Goal: Task Accomplishment & Management: Use online tool/utility

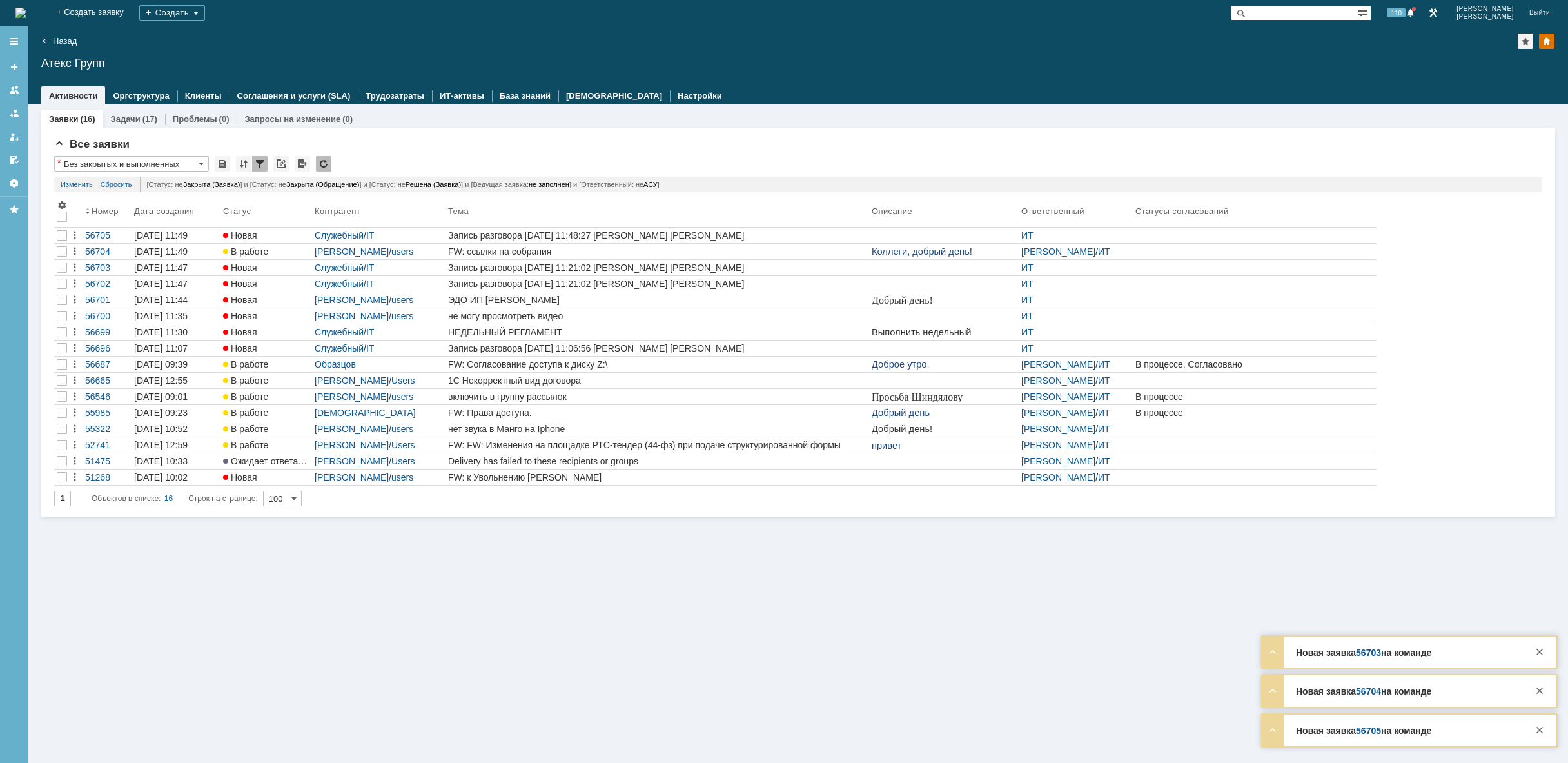
click at [26, 8] on img at bounding box center [20, 13] width 11 height 11
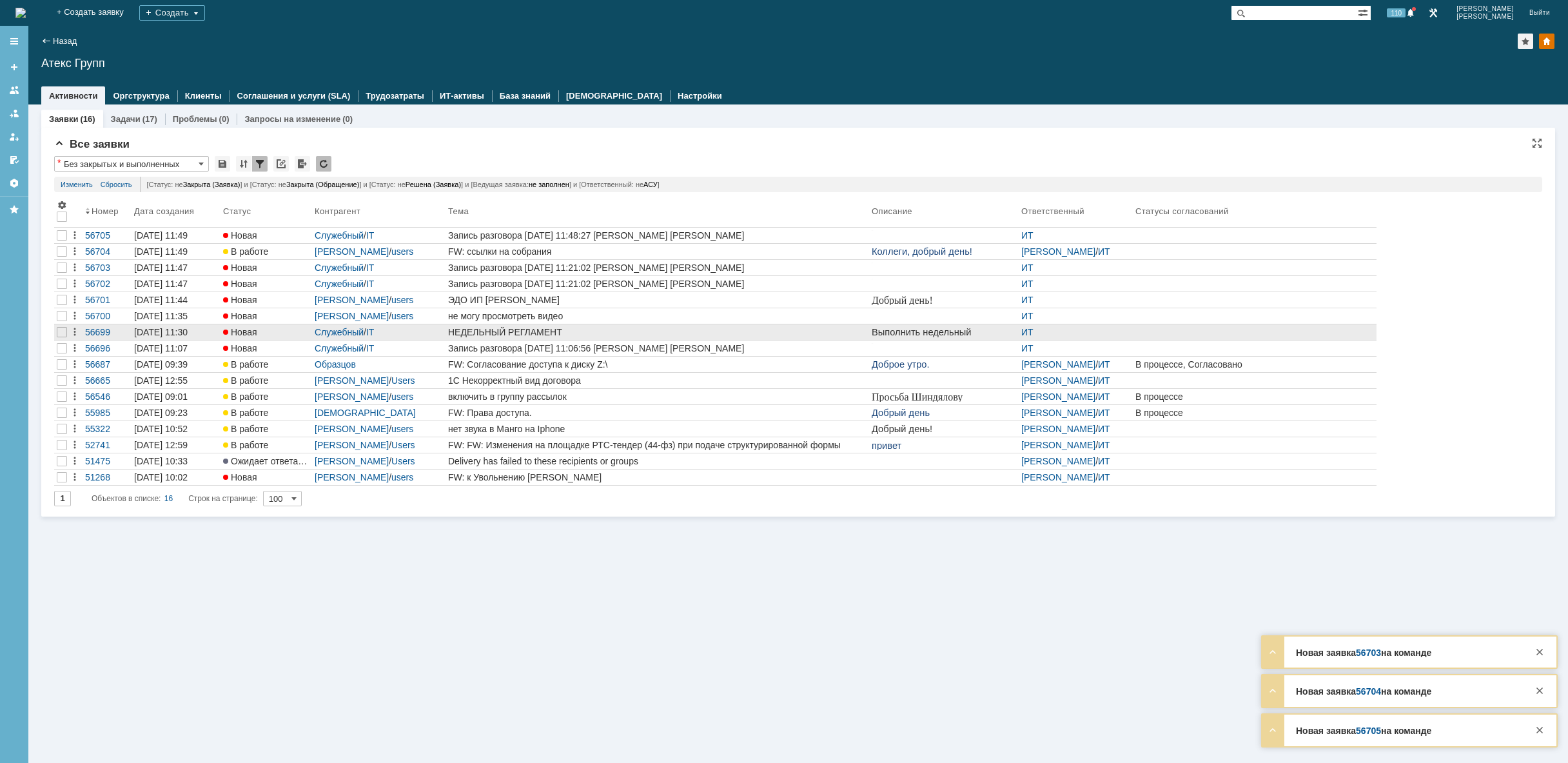
click at [635, 330] on div "НЕДЕЛЬНЫЙ РЕГЛАМЕНТ" at bounding box center [658, 332] width 419 height 11
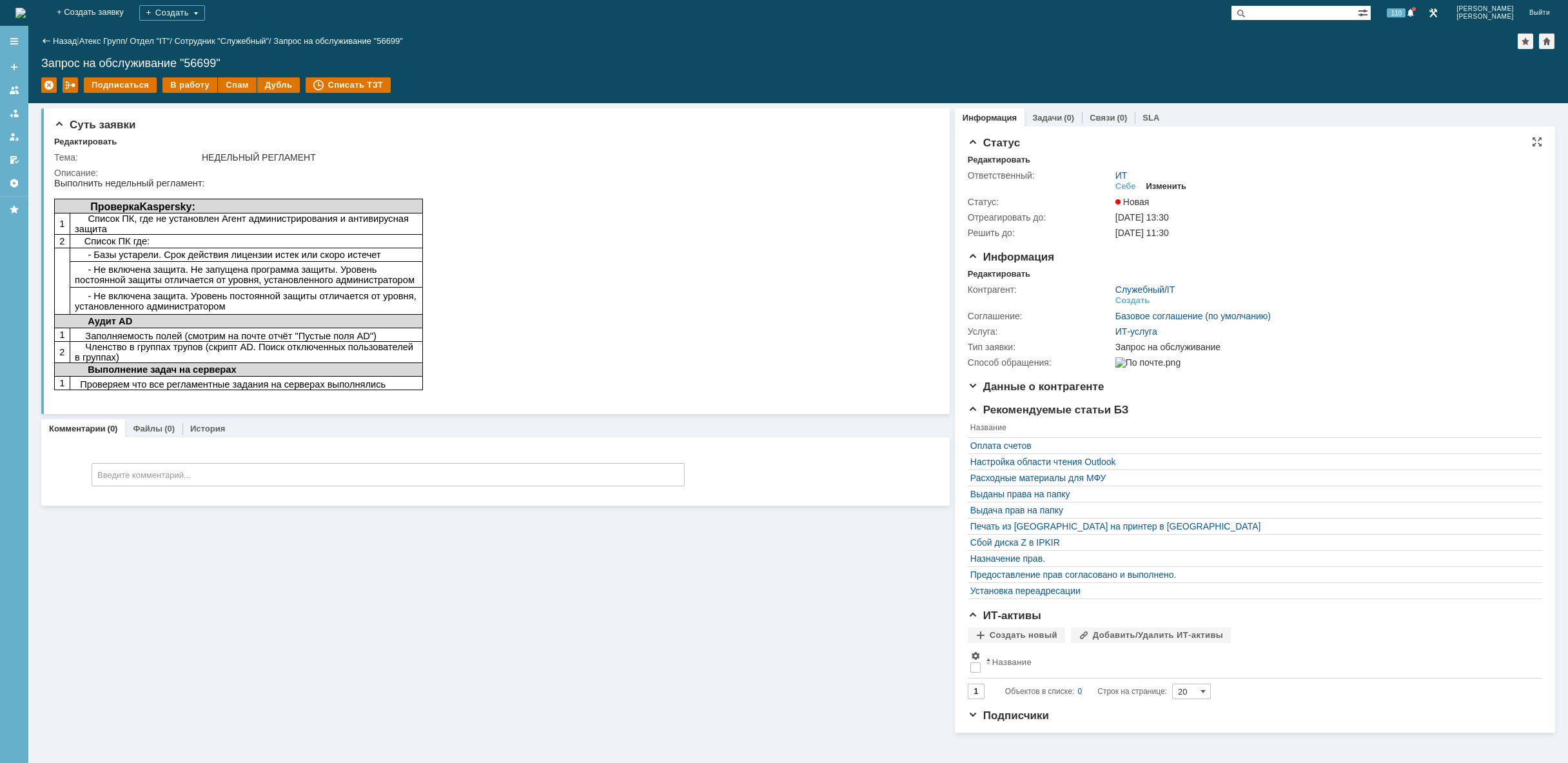
click at [1171, 188] on div "Изменить" at bounding box center [1166, 186] width 41 height 11
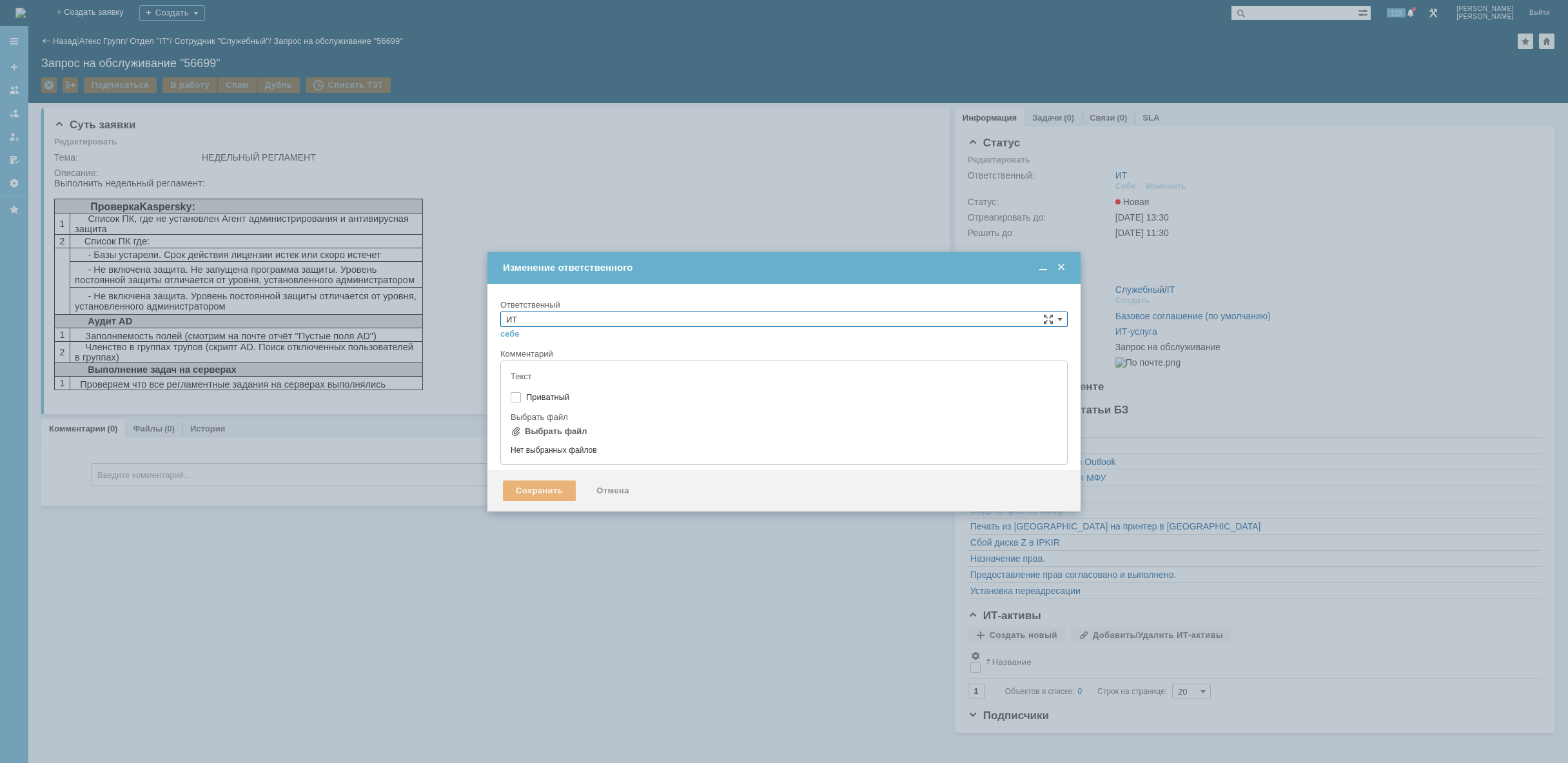
type input "[не указано]"
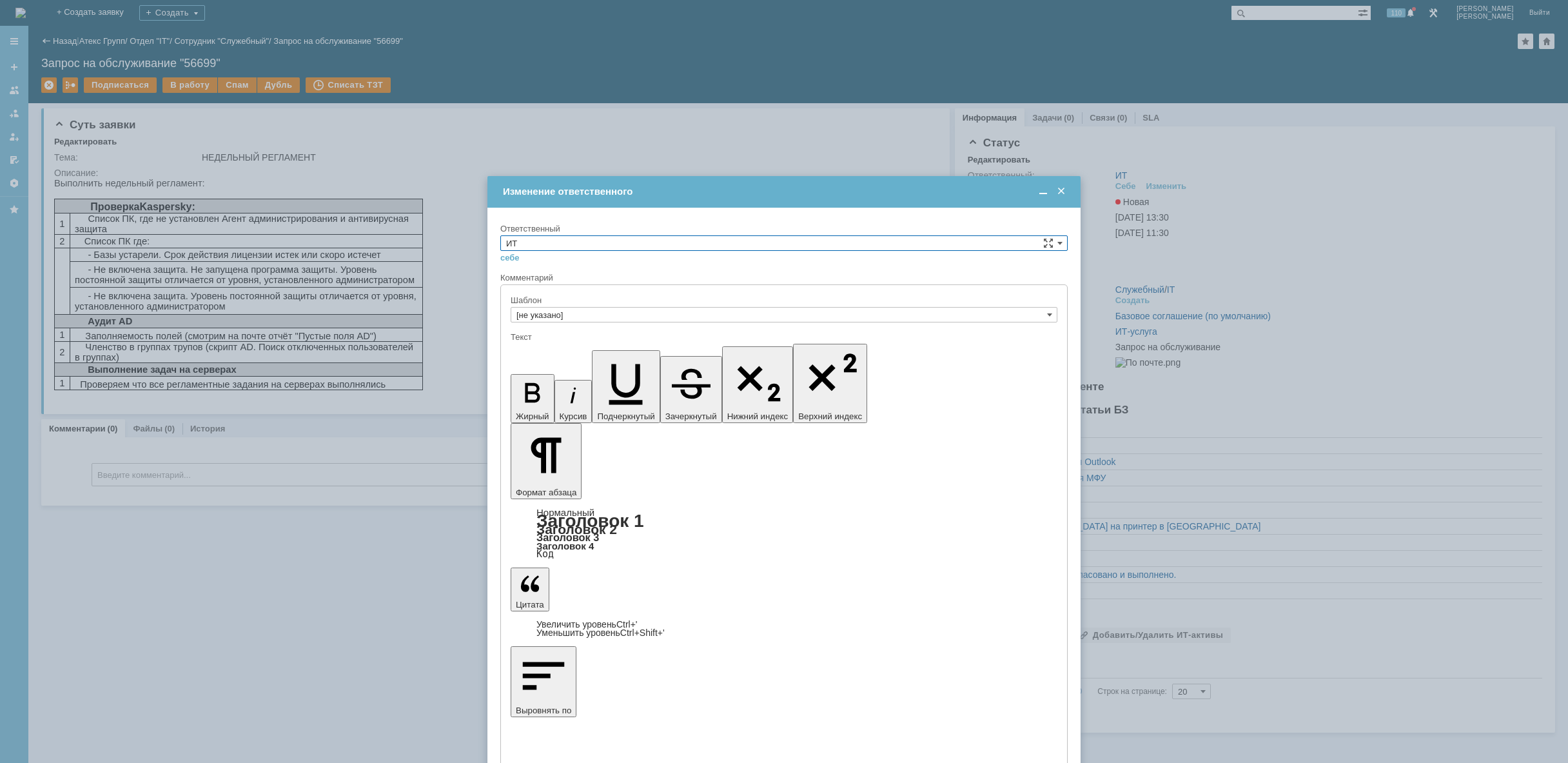
click at [618, 242] on input "ИТ" at bounding box center [784, 243] width 568 height 15
click at [557, 291] on span "[PERSON_NAME]" at bounding box center [784, 290] width 556 height 11
type input "[PERSON_NAME]"
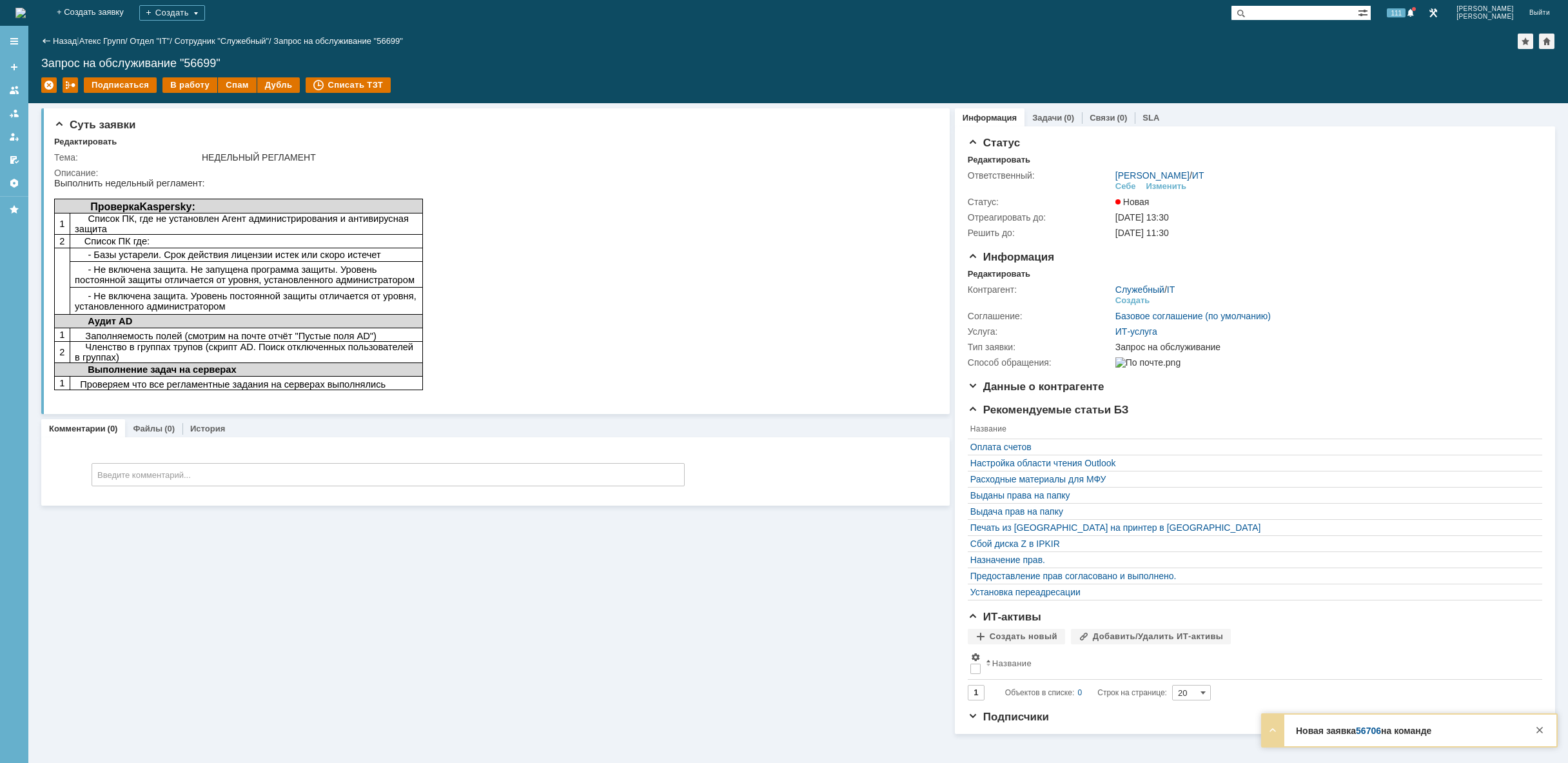
click at [26, 11] on img at bounding box center [20, 13] width 11 height 11
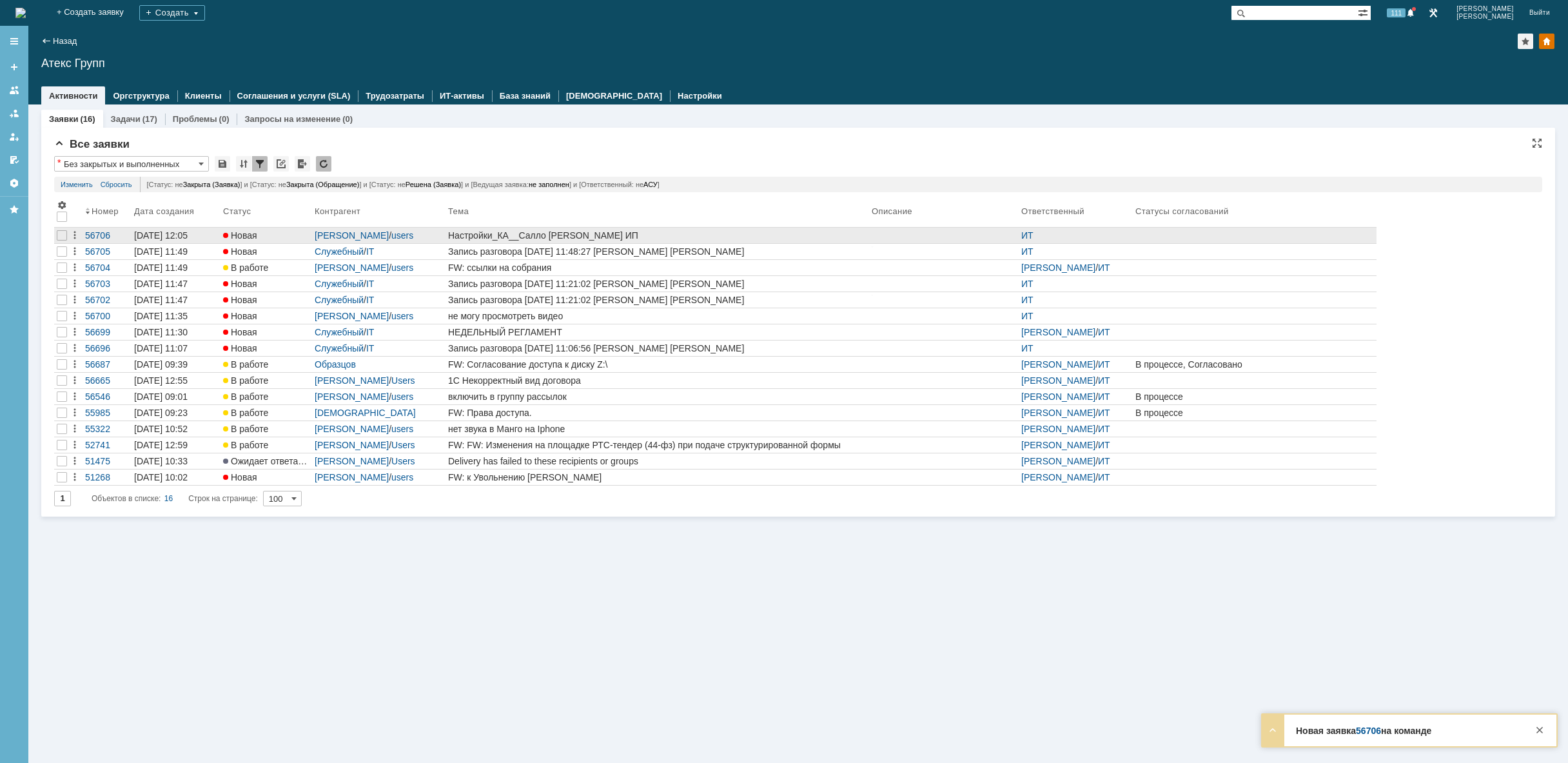
click at [664, 233] on div "Настройки_КА__Салло [PERSON_NAME] ИП" at bounding box center [658, 235] width 419 height 11
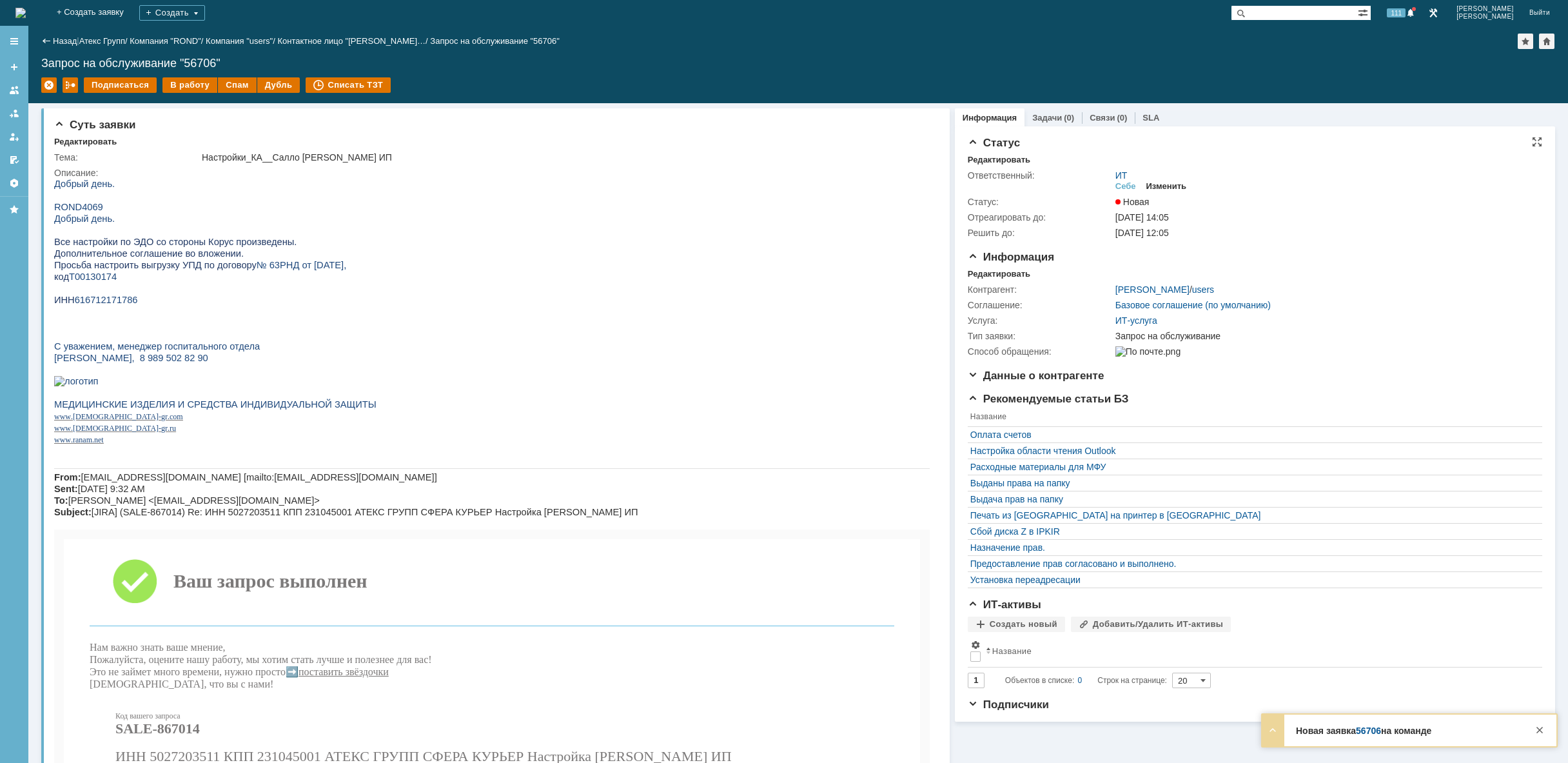
click at [1173, 191] on td "Изменить" at bounding box center [1166, 187] width 51 height 12
click at [1167, 188] on div "Изменить" at bounding box center [1166, 186] width 41 height 11
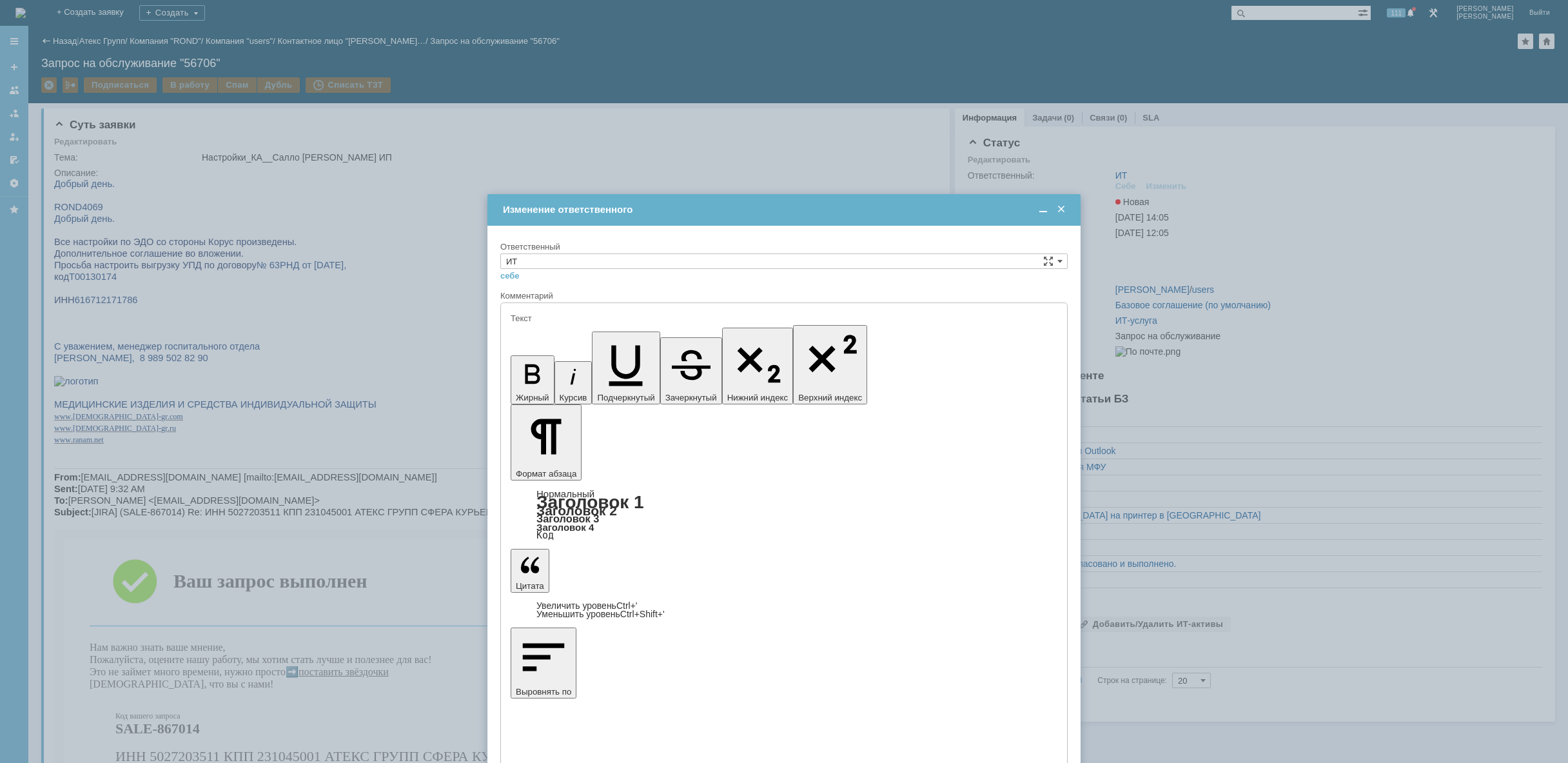
type input "[не указано]"
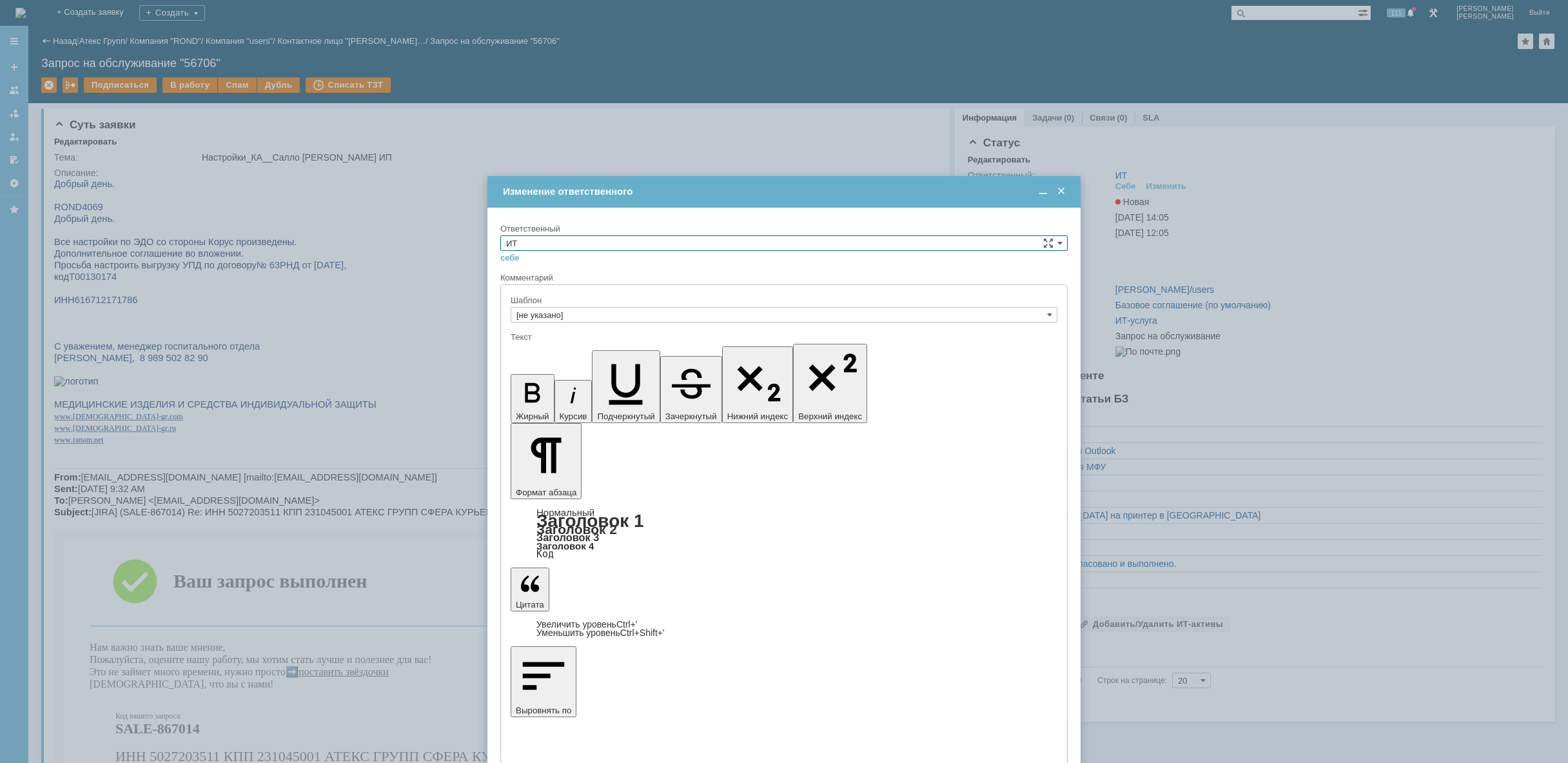
drag, startPoint x: 728, startPoint y: 239, endPoint x: 715, endPoint y: 248, distance: 15.8
click at [728, 239] on input "ИТ" at bounding box center [784, 243] width 568 height 15
click at [599, 351] on span "АСУ" at bounding box center [784, 350] width 556 height 11
type input "АСУ"
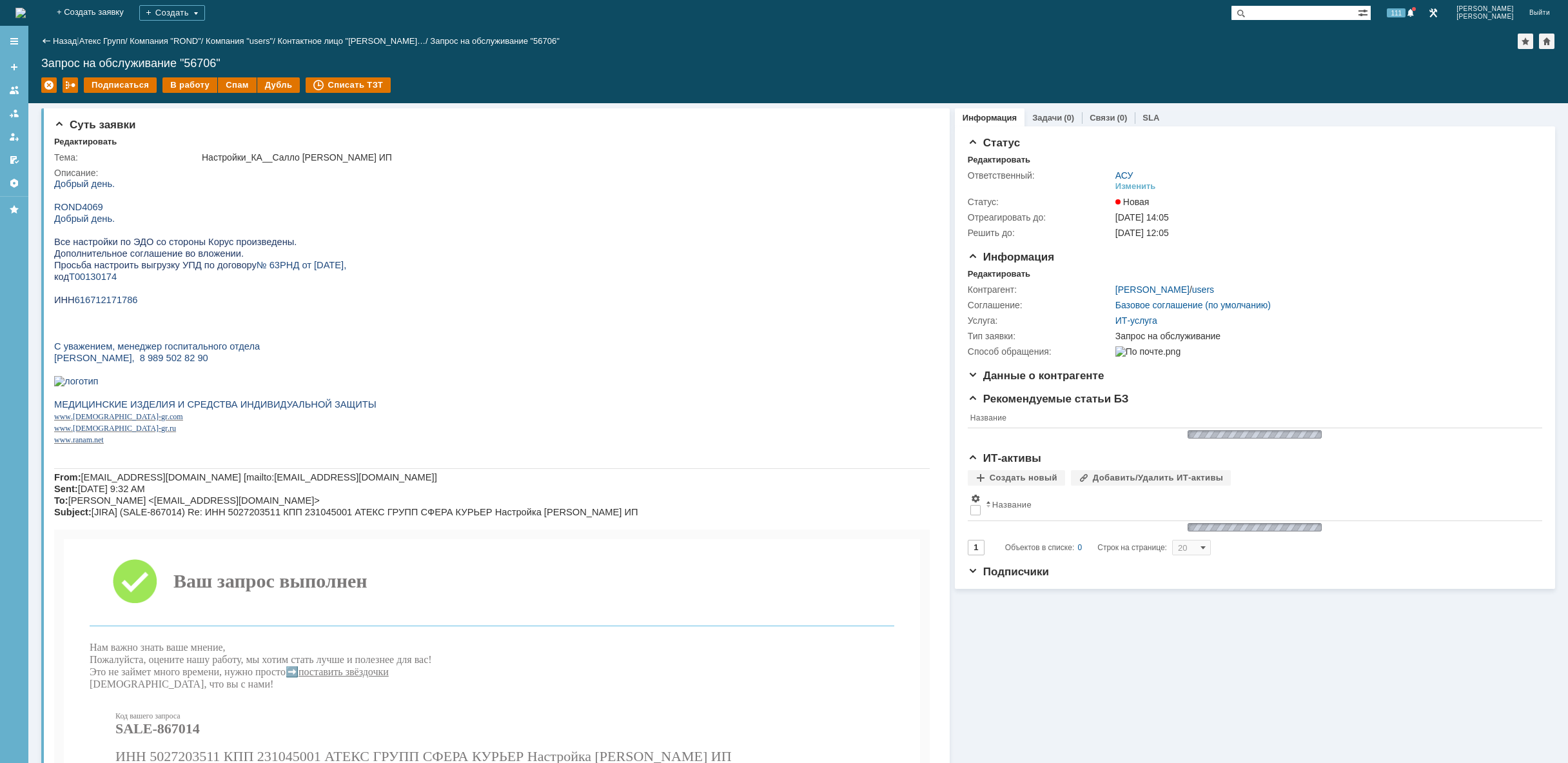
click at [26, 11] on img at bounding box center [20, 13] width 11 height 11
